Goal: Transaction & Acquisition: Purchase product/service

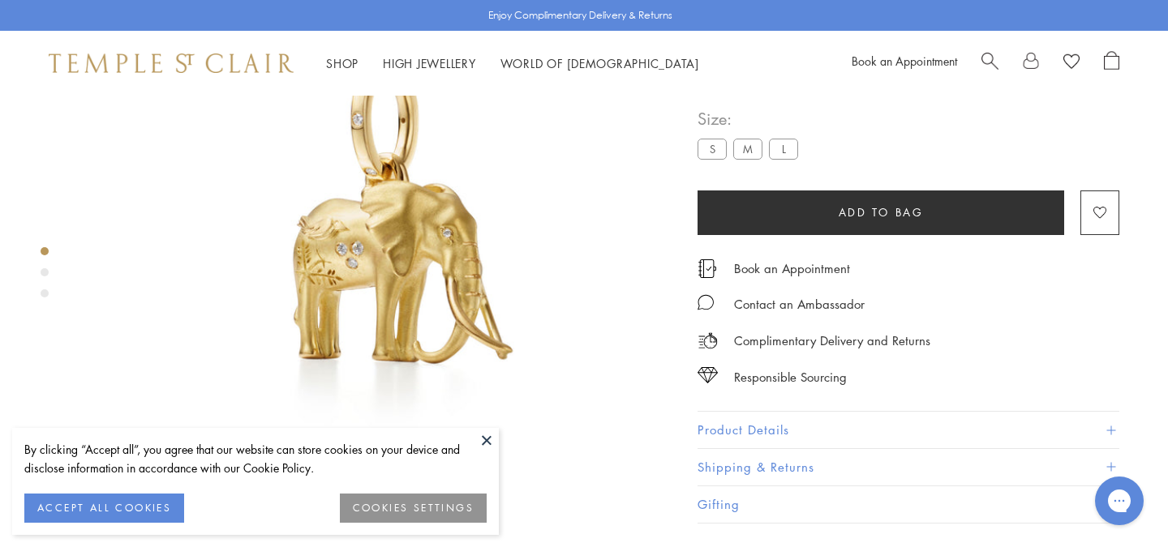
scroll to position [157, 0]
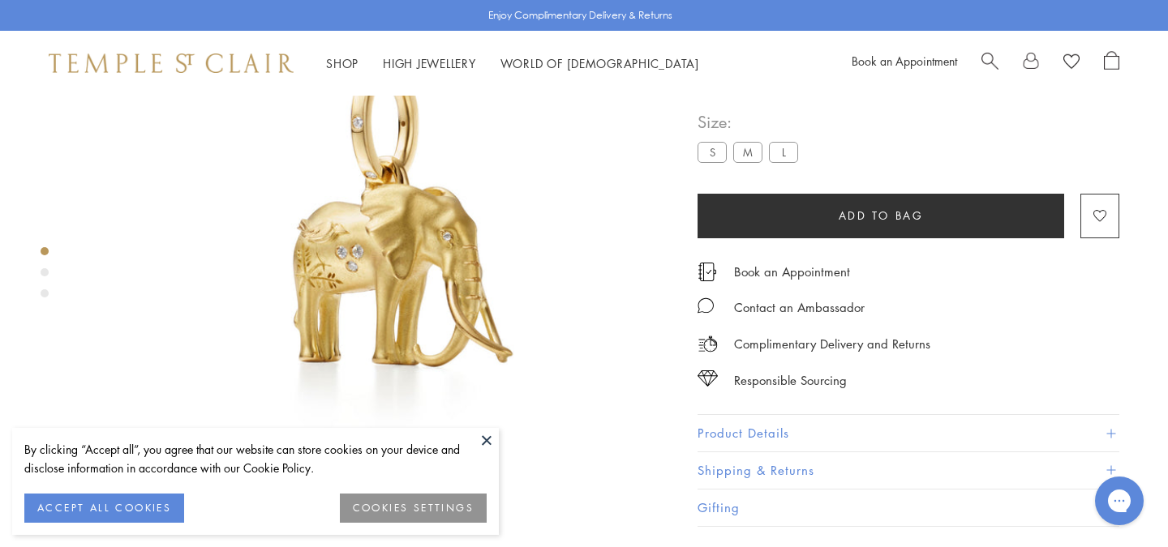
click at [485, 439] on button at bounding box center [486, 440] width 24 height 24
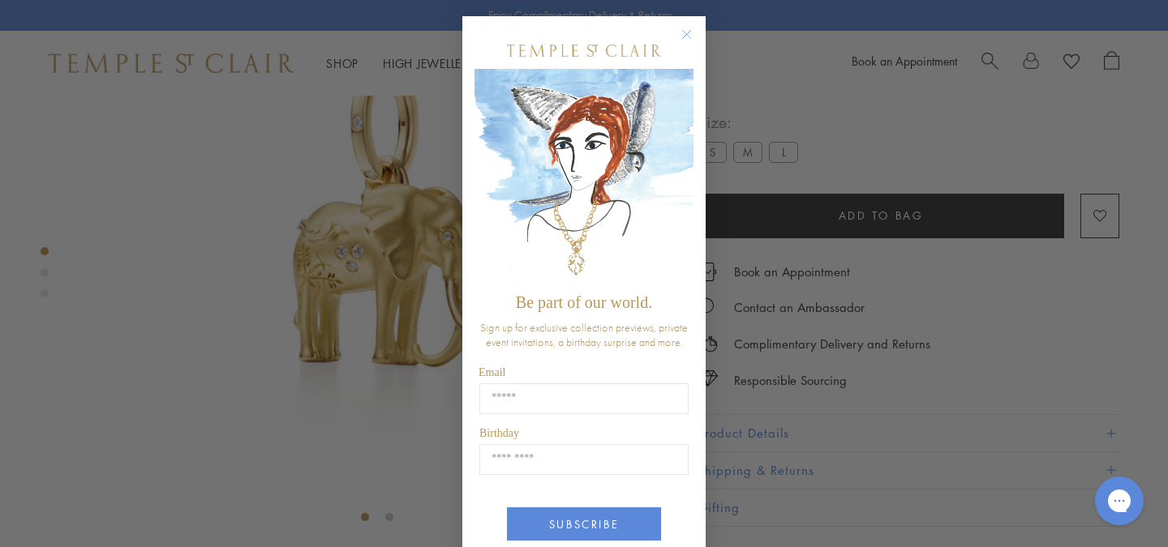
click at [688, 135] on img "POPUP Form" at bounding box center [583, 177] width 219 height 217
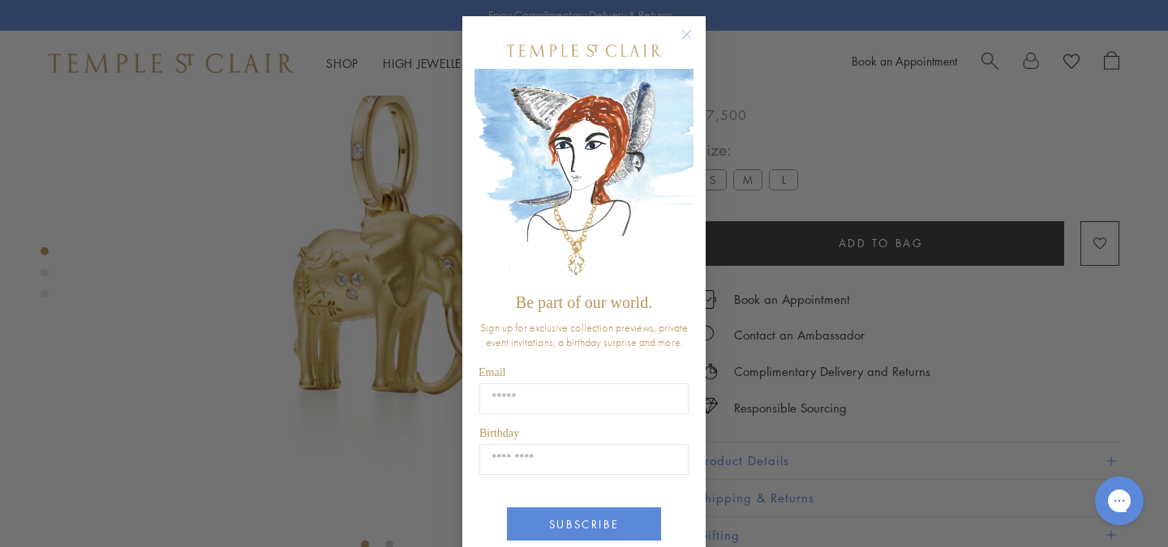
click at [684, 32] on icon "Close dialog" at bounding box center [687, 35] width 8 height 8
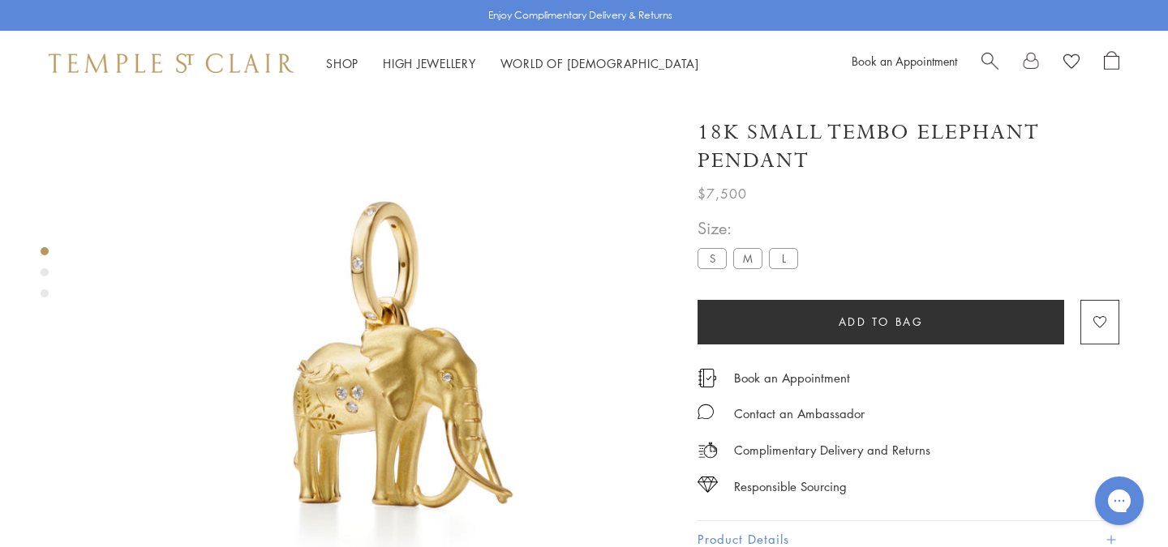
scroll to position [0, 0]
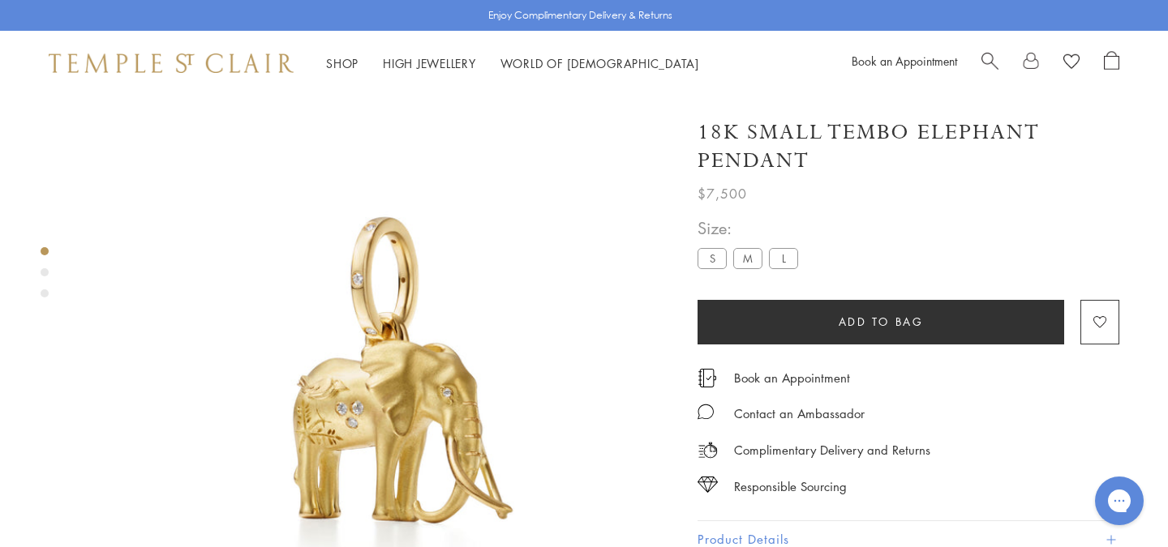
click at [748, 257] on label "M" at bounding box center [747, 258] width 29 height 20
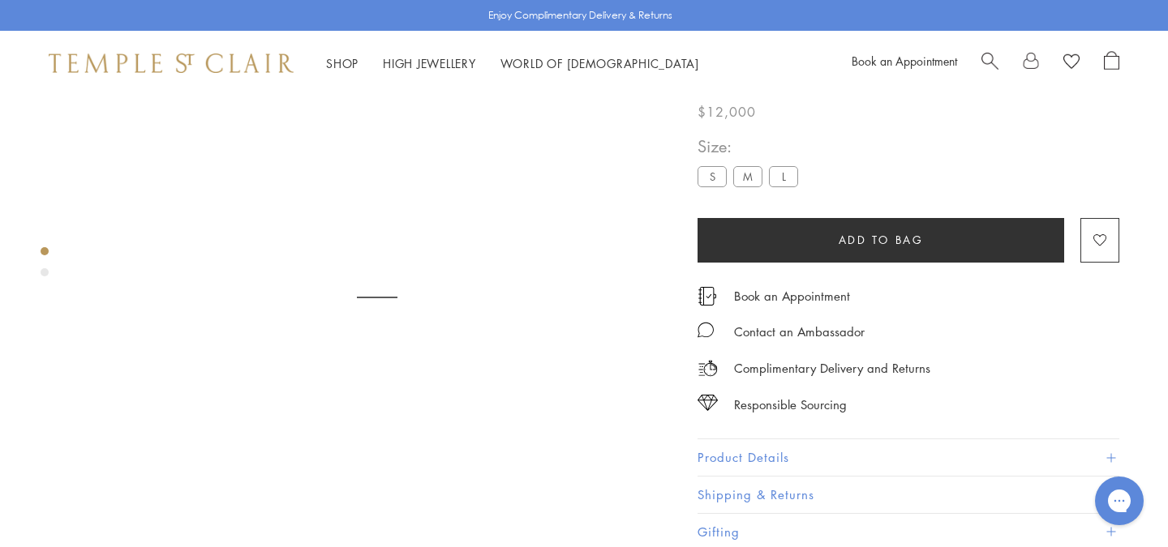
scroll to position [96, 0]
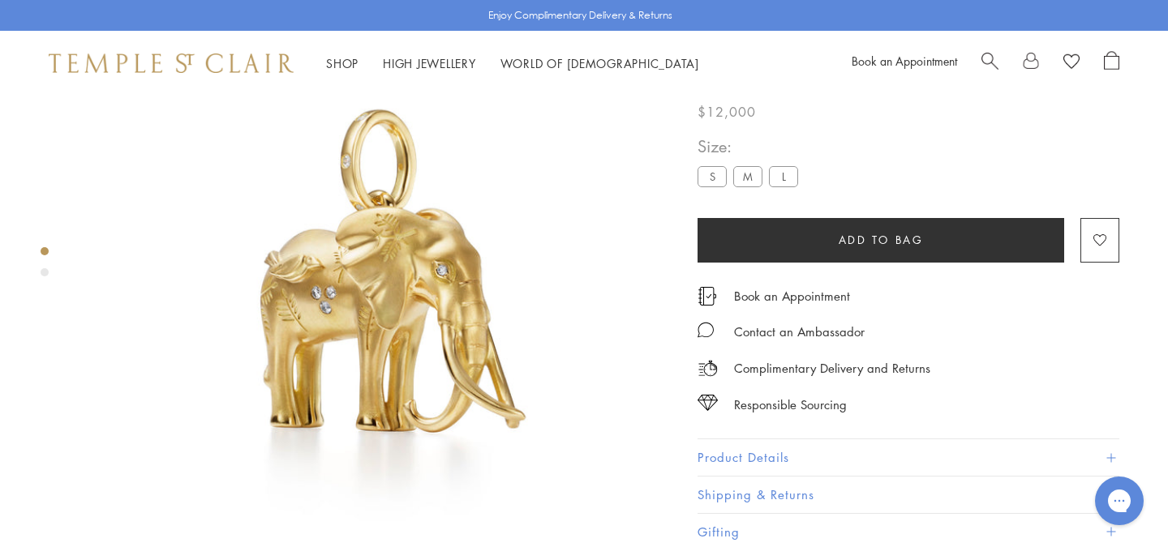
click at [783, 175] on label "L" at bounding box center [783, 176] width 29 height 20
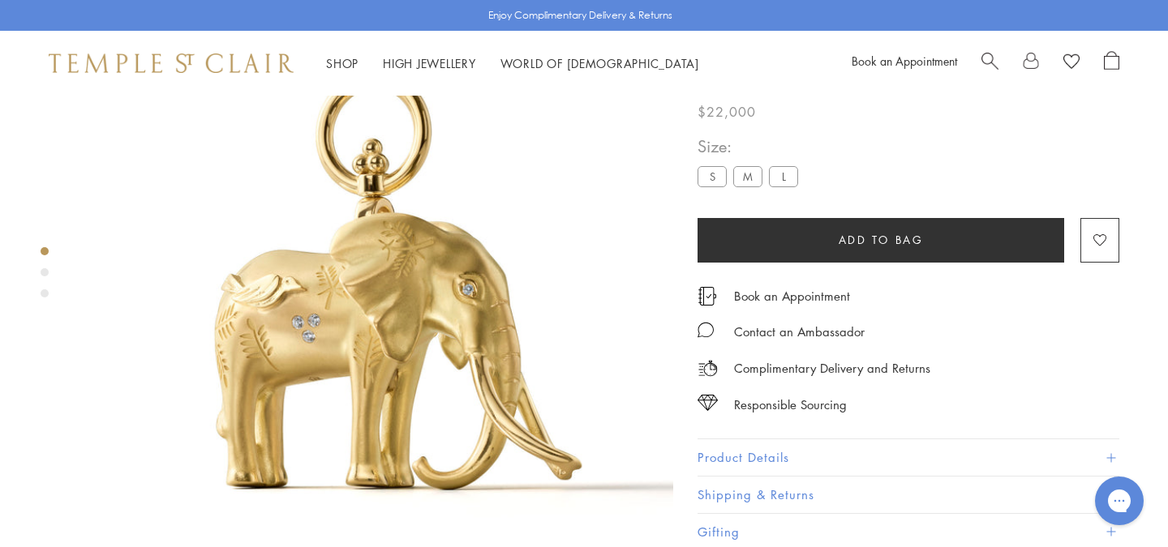
click at [758, 172] on label "M" at bounding box center [747, 176] width 29 height 20
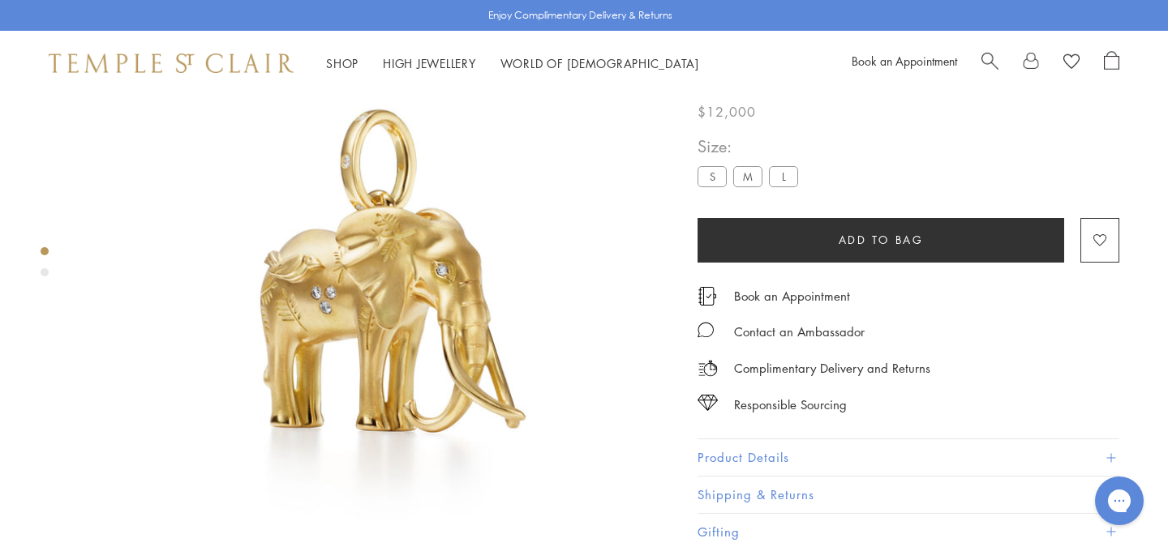
click at [708, 175] on label "S" at bounding box center [711, 176] width 29 height 20
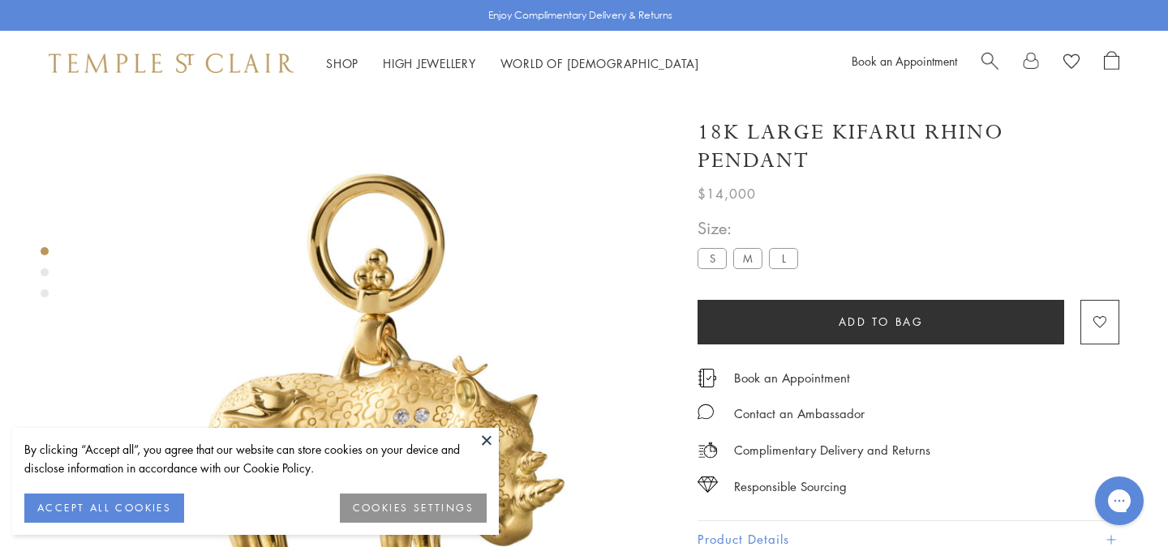
click at [714, 259] on label "S" at bounding box center [711, 258] width 29 height 20
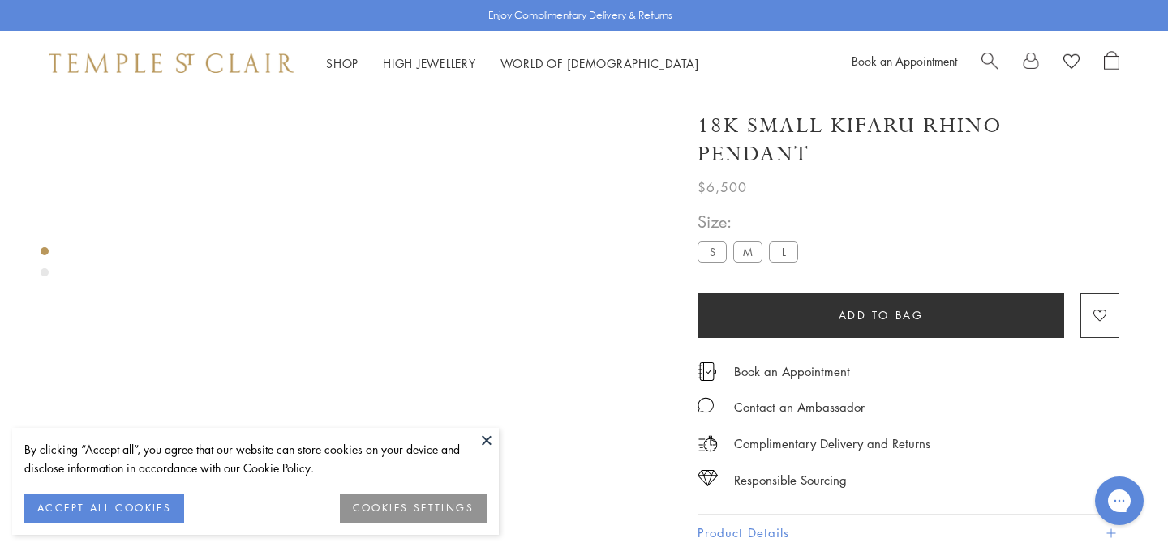
scroll to position [96, 0]
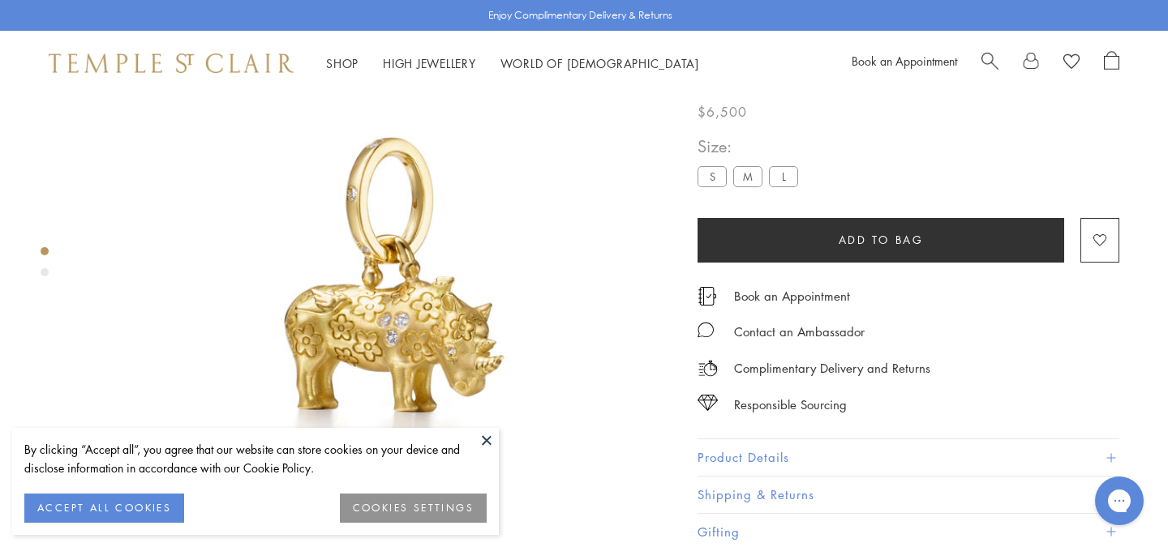
click at [487, 438] on button at bounding box center [486, 440] width 24 height 24
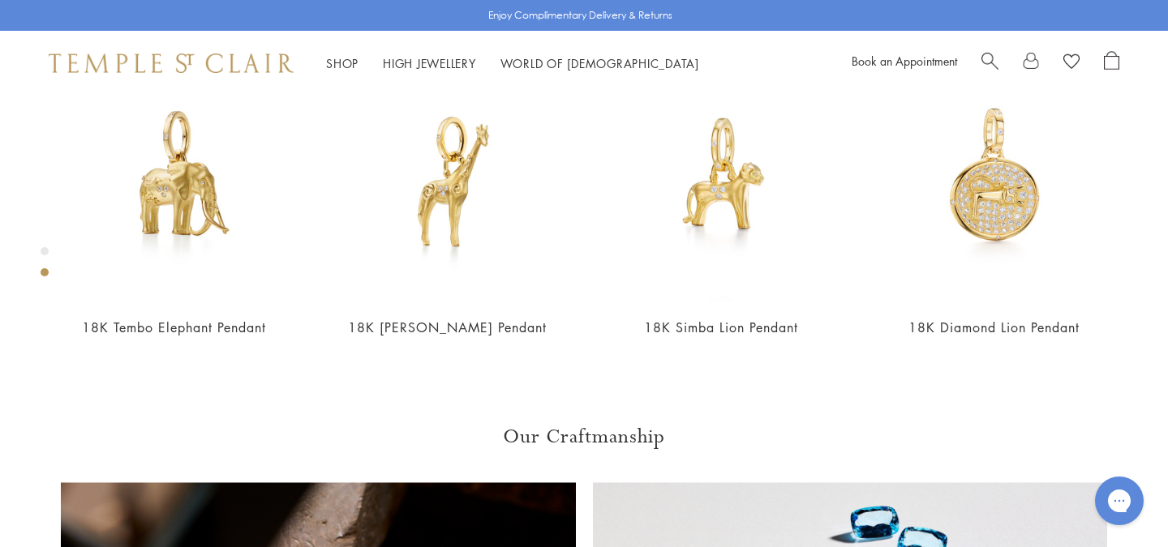
scroll to position [732, 0]
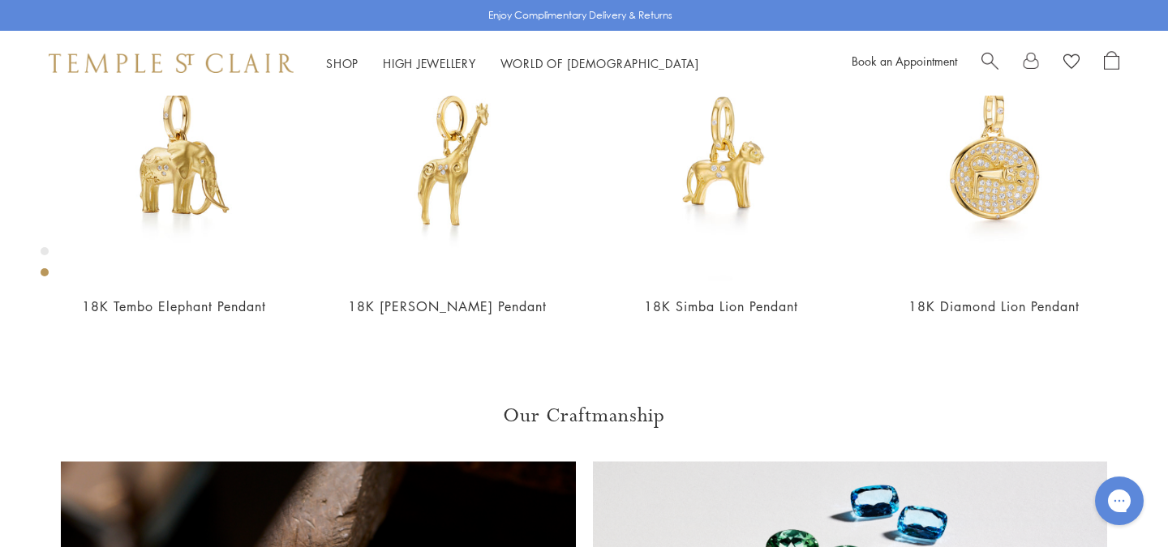
scroll to position [765, 0]
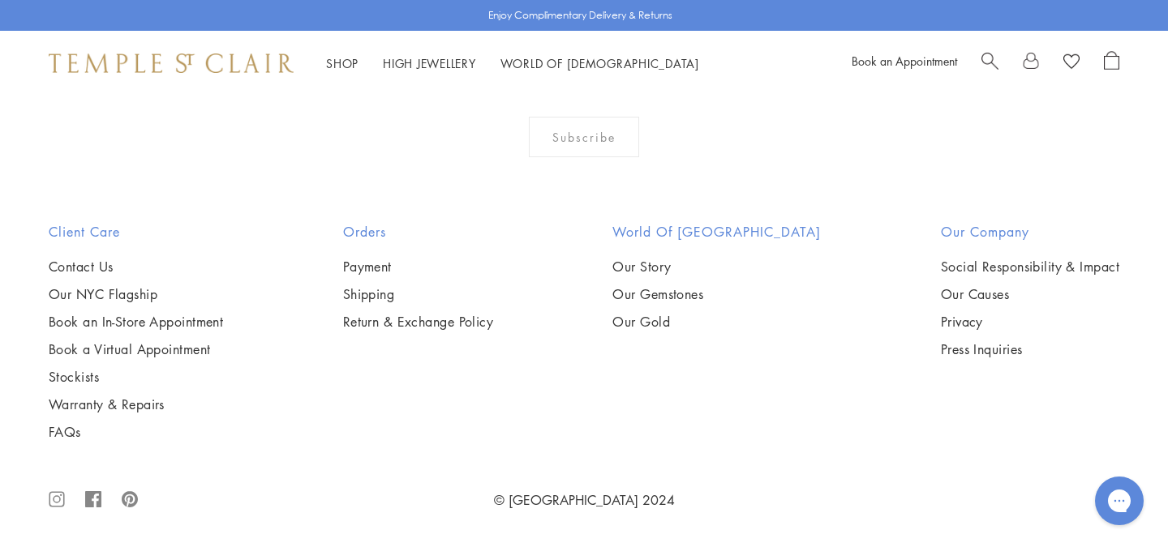
scroll to position [1747, 0]
